Goal: Transaction & Acquisition: Purchase product/service

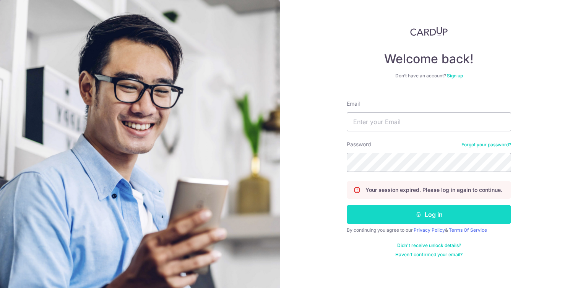
type input "alyssathc@gmail.com"
click at [449, 207] on button "Log in" at bounding box center [429, 214] width 164 height 19
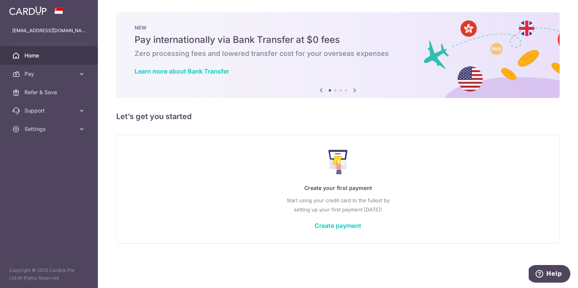
click at [43, 61] on link "Home" at bounding box center [49, 55] width 98 height 18
click at [45, 74] on span "Pay" at bounding box center [49, 74] width 50 height 8
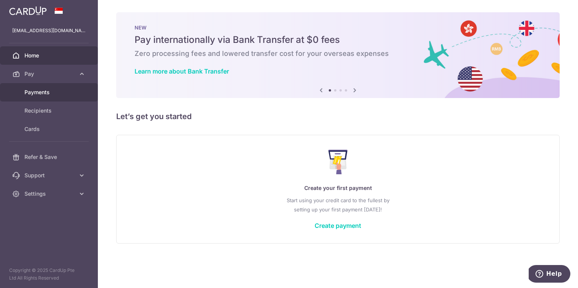
click at [55, 95] on span "Payments" at bounding box center [49, 92] width 50 height 8
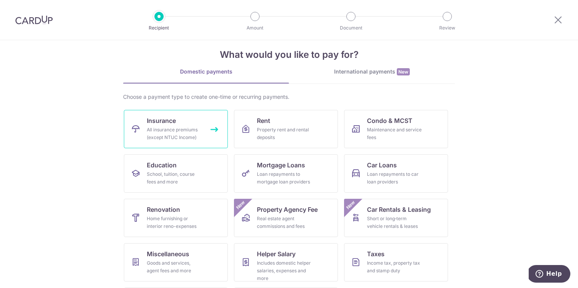
scroll to position [55, 0]
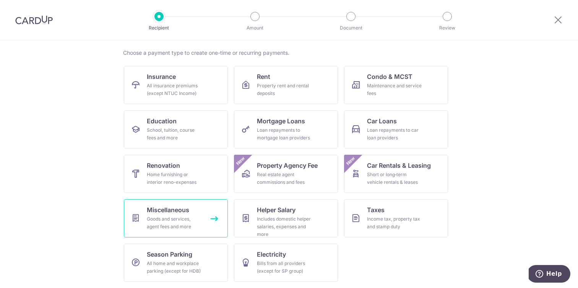
click at [181, 210] on span "Miscellaneous" at bounding box center [168, 209] width 42 height 9
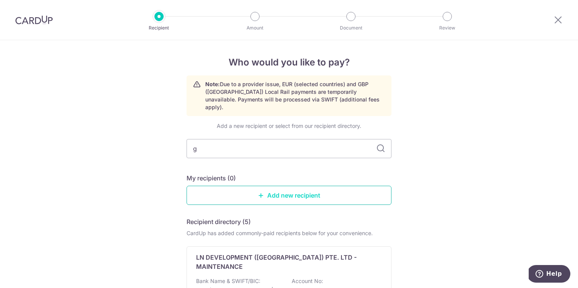
type input "ga"
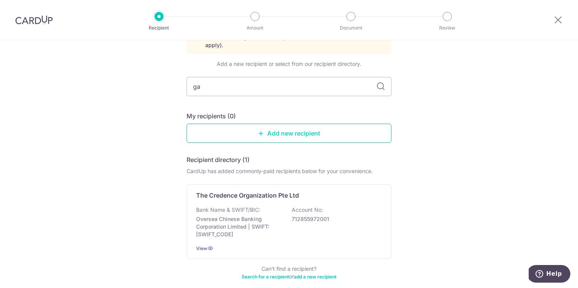
scroll to position [63, 0]
type input "gi"
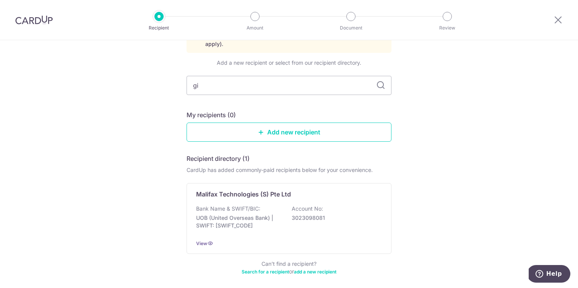
type input "gig"
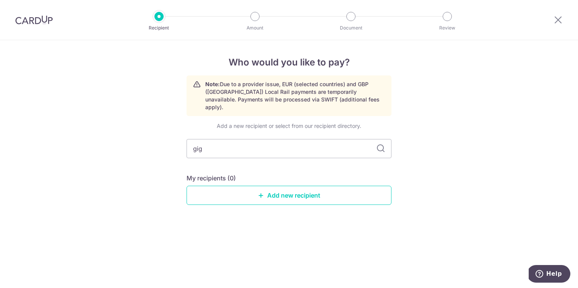
type input "giga"
type input "gigatt"
click at [385, 144] on icon at bounding box center [380, 148] width 9 height 9
click at [381, 144] on icon at bounding box center [380, 148] width 9 height 9
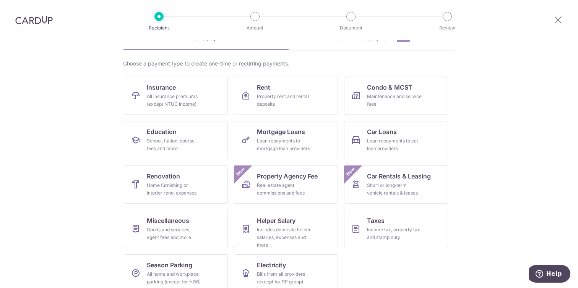
scroll to position [55, 0]
